Goal: Task Accomplishment & Management: Use online tool/utility

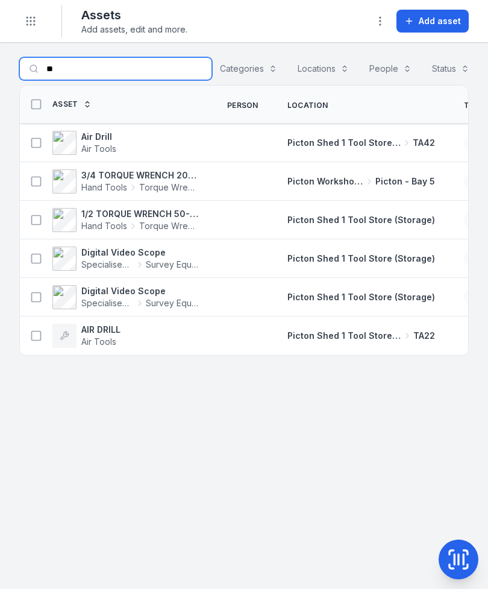
type input "*"
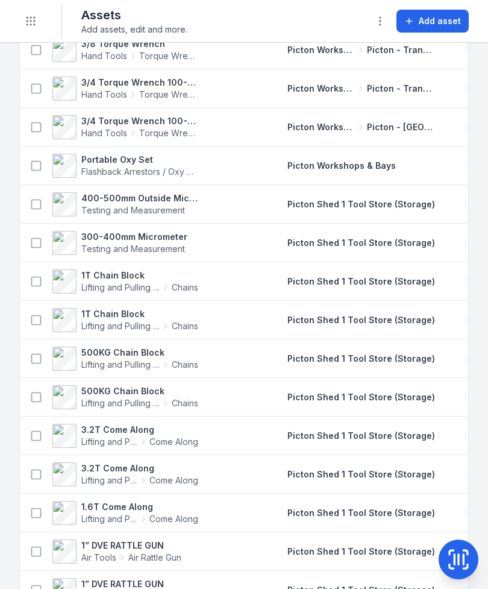
scroll to position [679, 0]
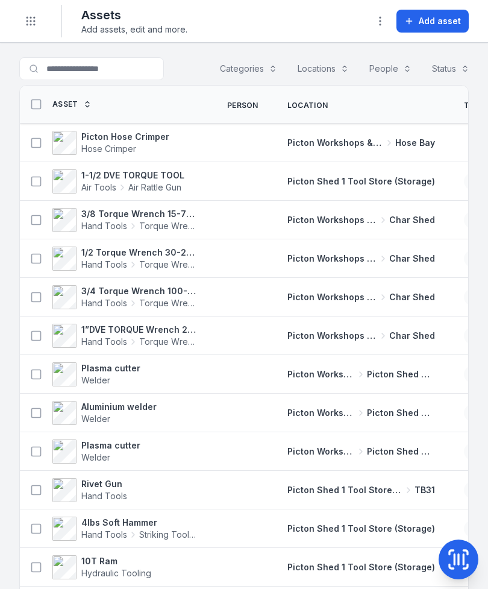
scroll to position [0, 0]
click at [36, 27] on button "Toggle Navigation" at bounding box center [30, 21] width 23 height 23
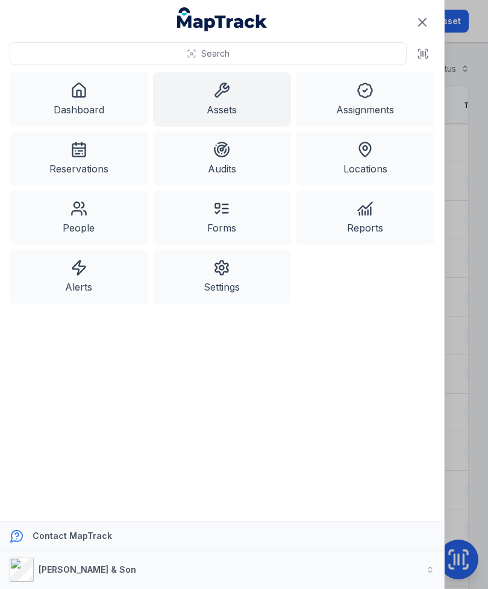
click at [90, 98] on link "Dashboard" at bounding box center [79, 99] width 139 height 54
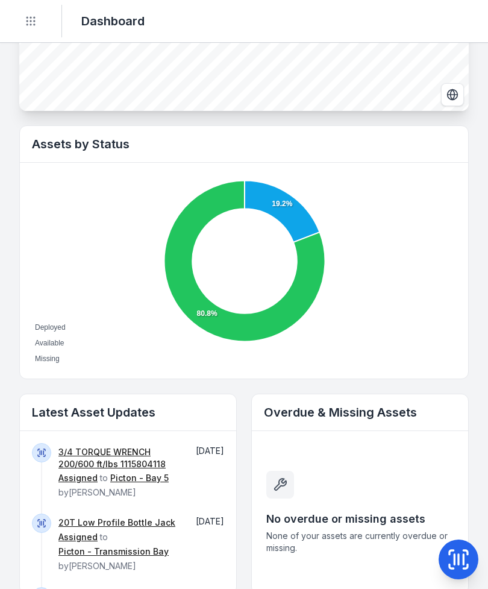
scroll to position [341, 0]
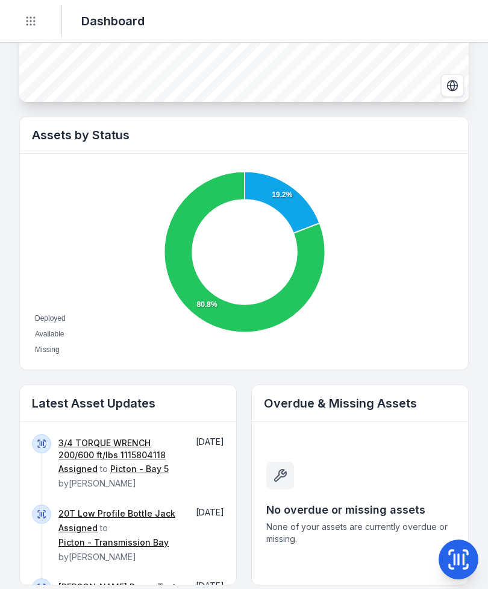
click at [95, 443] on link "3/4 TORQUE WRENCH 200/600 ft/lbs 1115804118" at bounding box center [118, 449] width 120 height 24
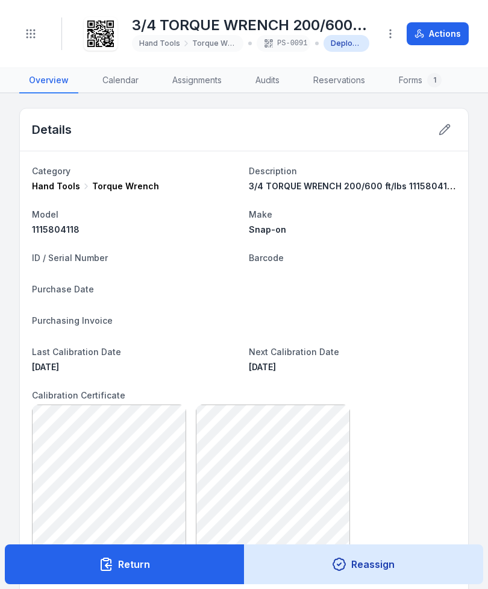
click at [168, 574] on button "Return" at bounding box center [125, 565] width 240 height 40
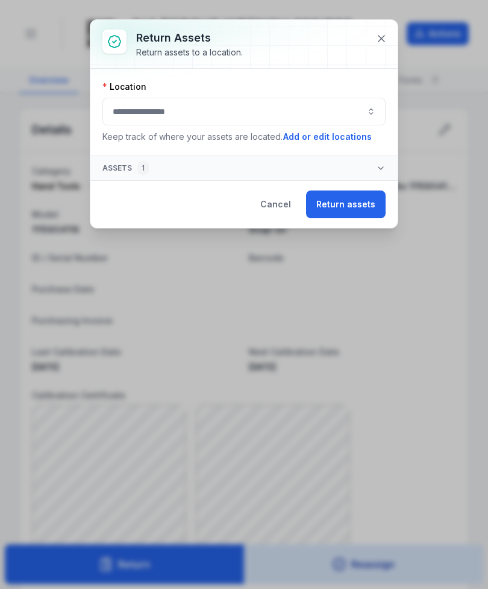
click at [310, 111] on button "button" at bounding box center [244, 112] width 283 height 28
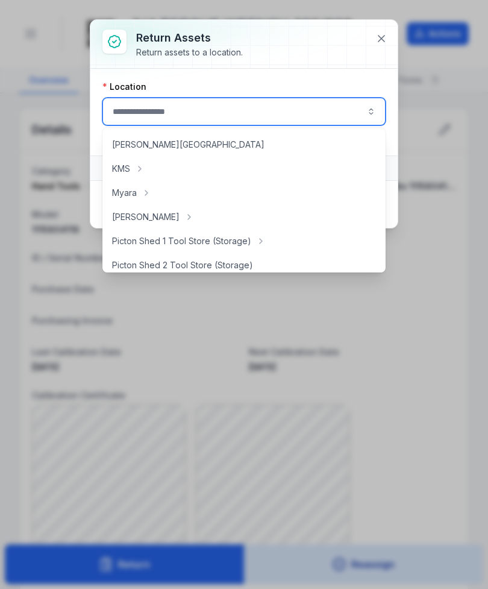
scroll to position [156, 0]
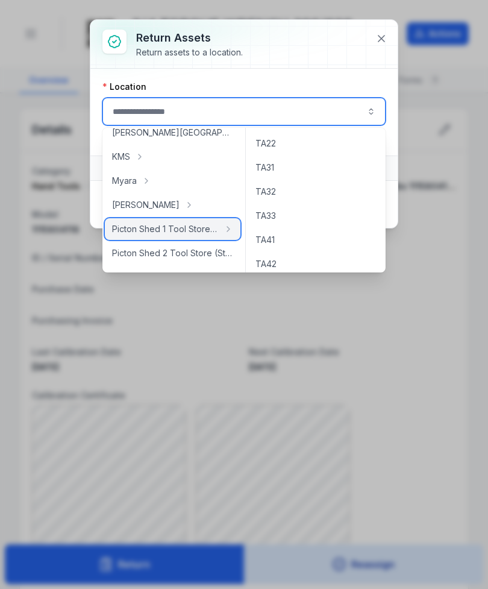
click at [205, 232] on span "Picton Shed 1 Tool Store (Storage)" at bounding box center [165, 229] width 107 height 12
type input "**********"
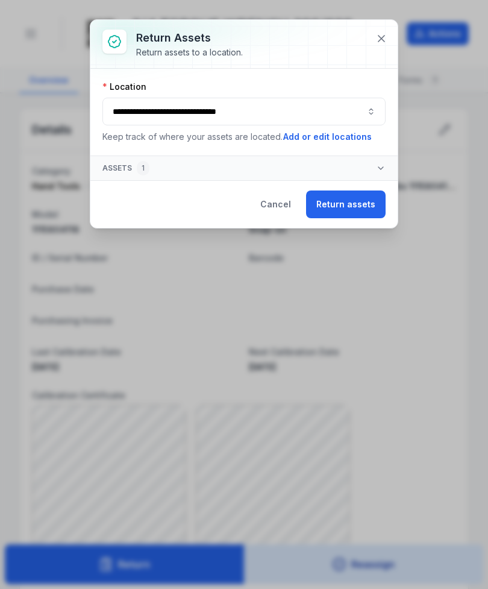
click at [350, 212] on button "Return assets" at bounding box center [346, 205] width 80 height 28
